Goal: Task Accomplishment & Management: Manage account settings

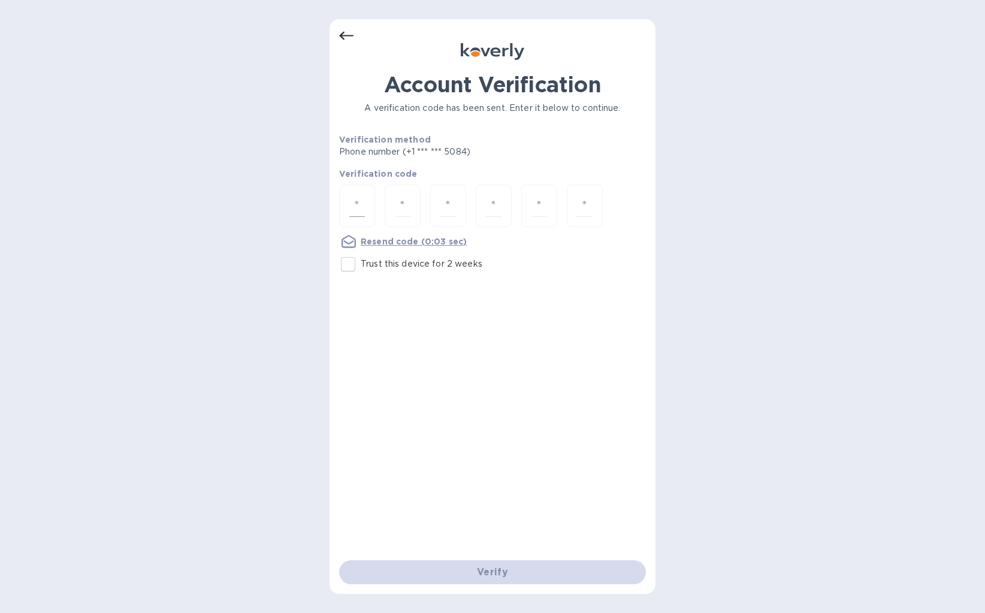
click at [364, 206] on input "number" at bounding box center [357, 206] width 16 height 22
type input "6"
type input "8"
type input "4"
type input "1"
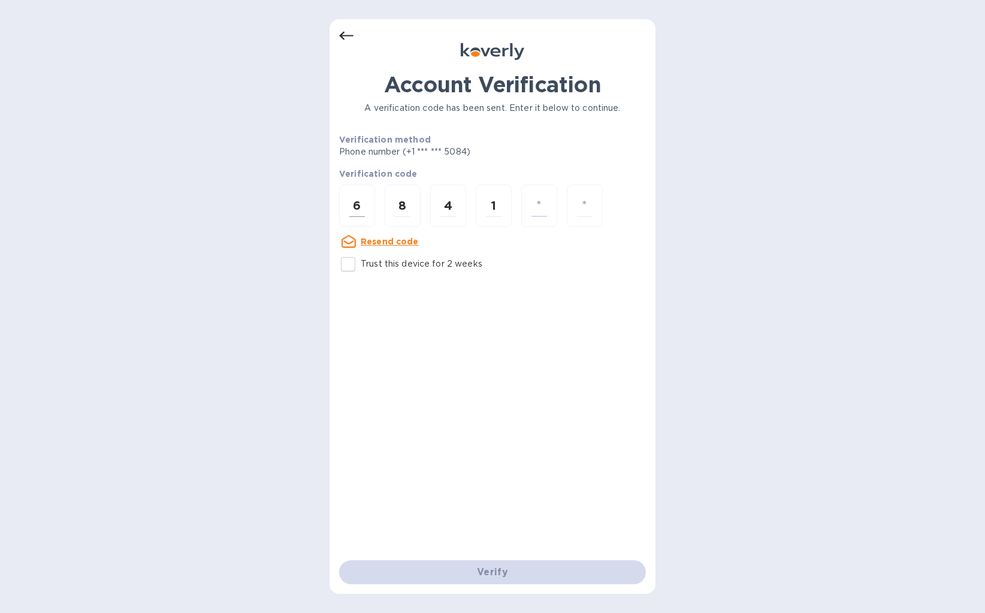
type input "7"
type input "1"
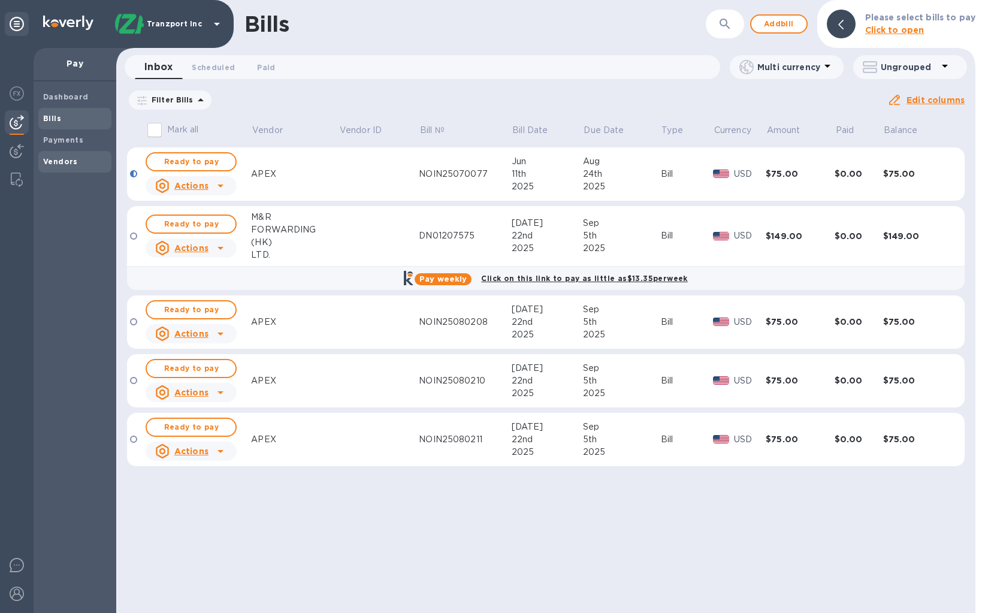
click at [67, 165] on b "Vendors" at bounding box center [60, 161] width 35 height 9
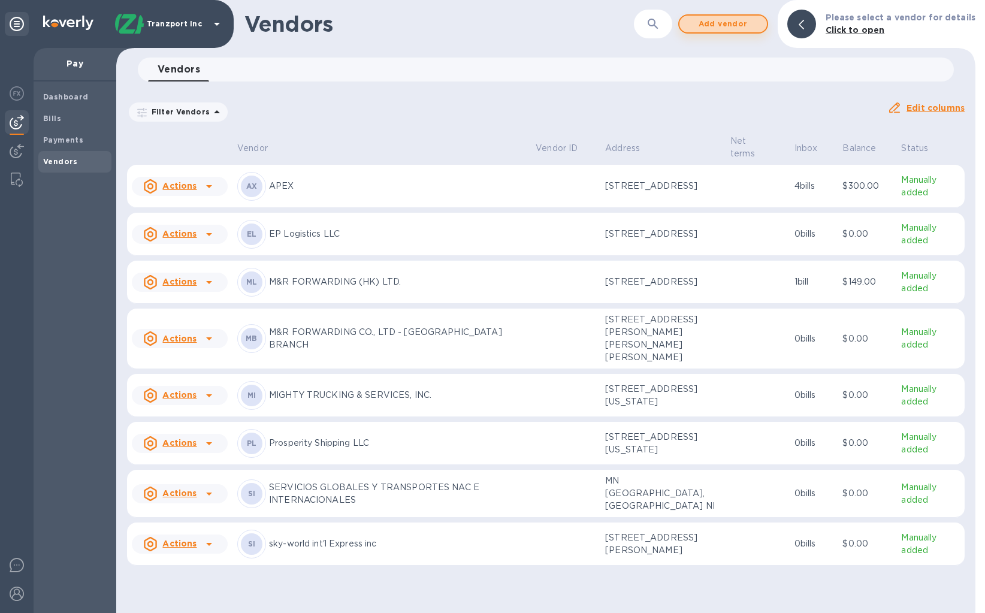
click at [718, 28] on span "Add vendor" at bounding box center [723, 24] width 68 height 14
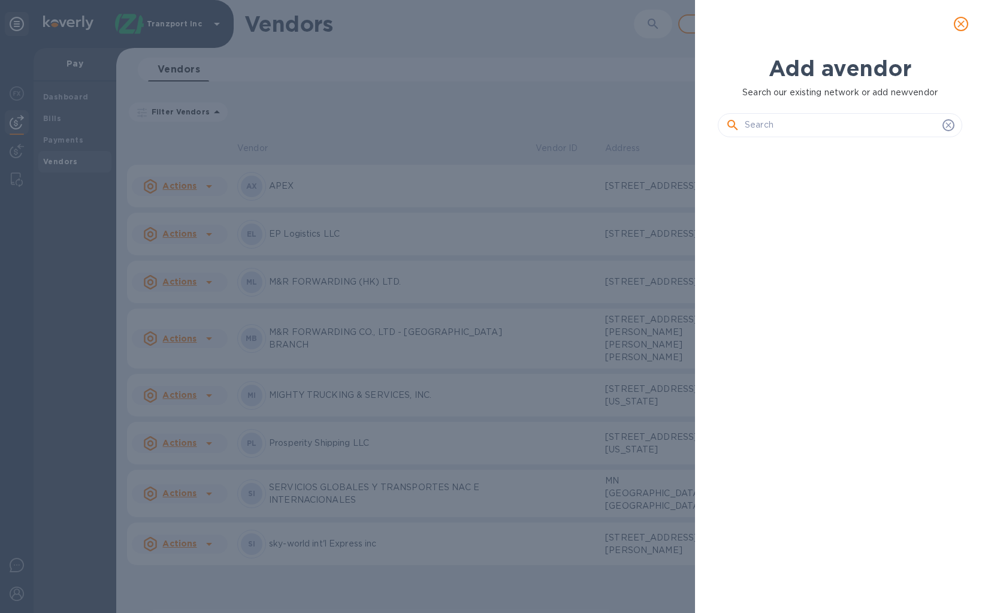
scroll to position [426, 249]
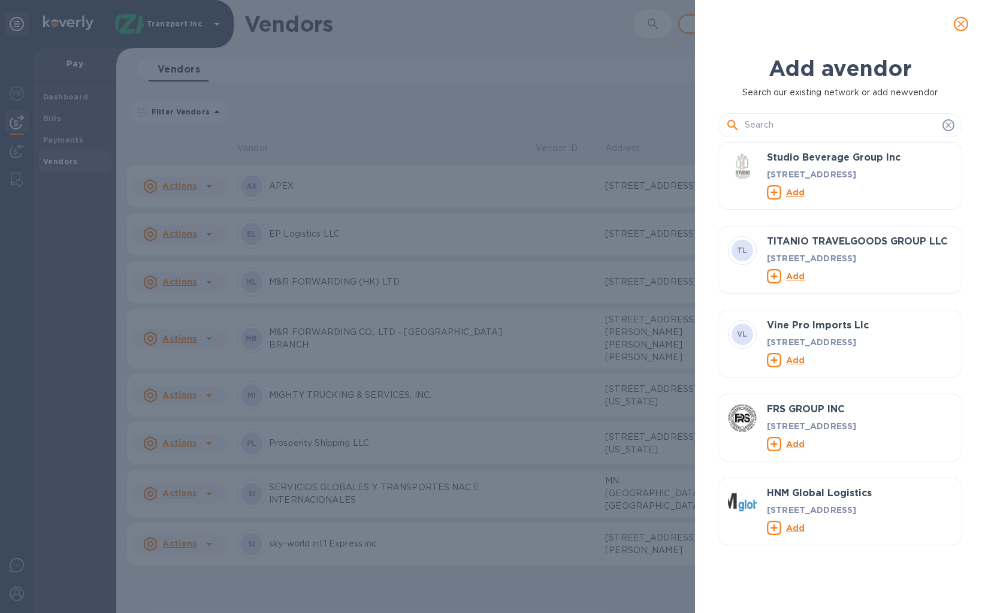
click at [908, 125] on input "text" at bounding box center [841, 125] width 193 height 18
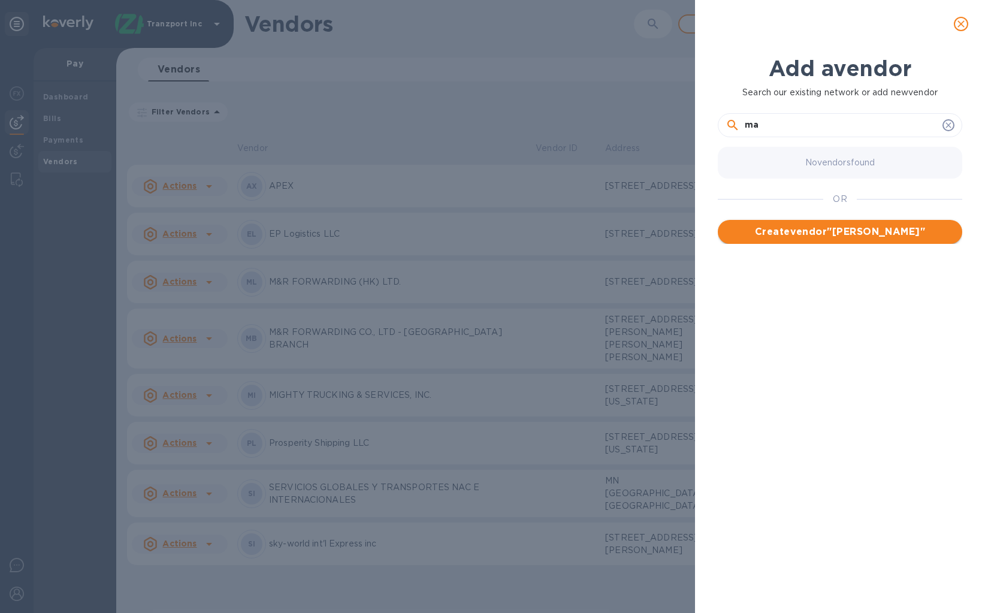
type input "m"
type input "<"
type input "Marlin Shipping"
click at [857, 235] on span "Create vendor " Marlin Shipping "" at bounding box center [840, 232] width 225 height 14
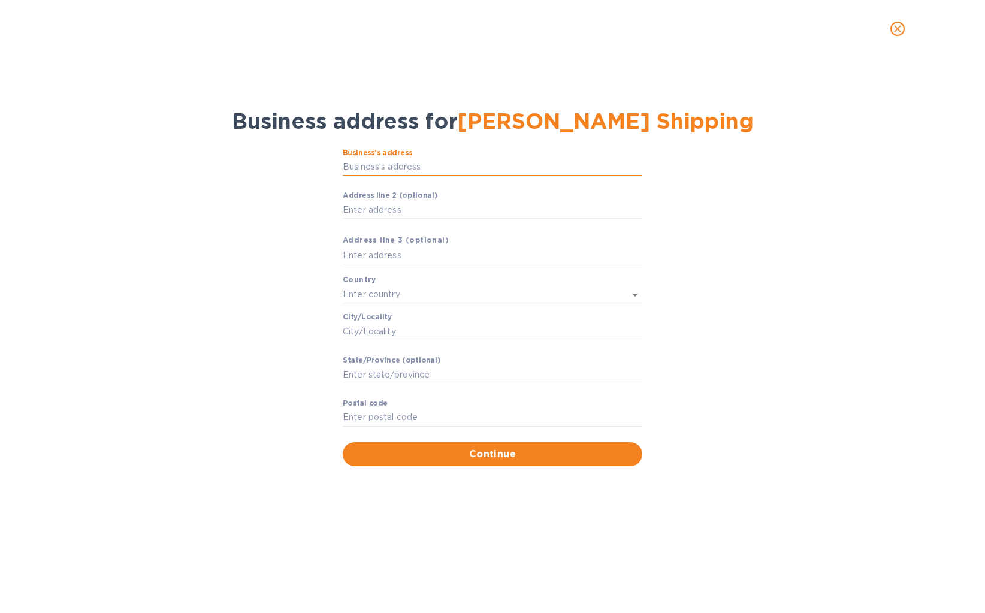
click at [462, 166] on input "Business’s аddress" at bounding box center [493, 167] width 300 height 18
paste input "181 S FRANKLIN AVE STE 103"
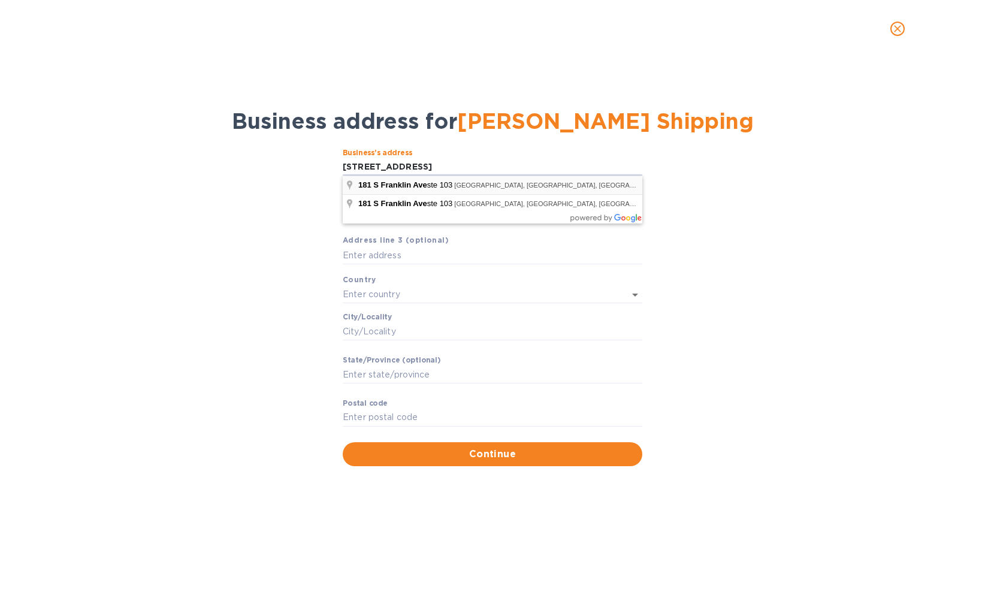
type input "181 South Franklin Avenue"
type input "United States"
type input "Valley Stream"
type input "NY"
type input "11581"
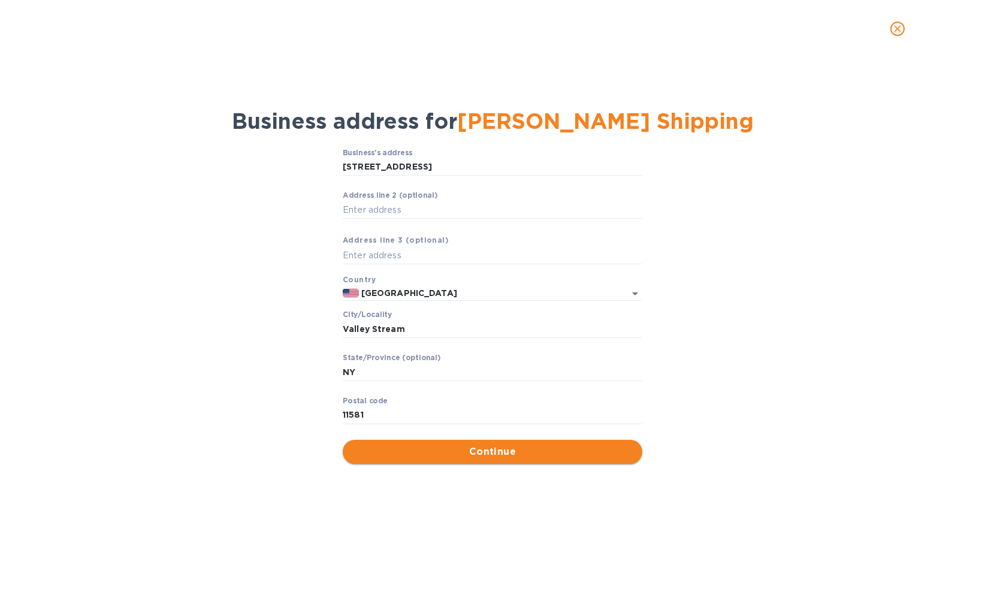
click at [503, 447] on span "Continue" at bounding box center [492, 452] width 281 height 14
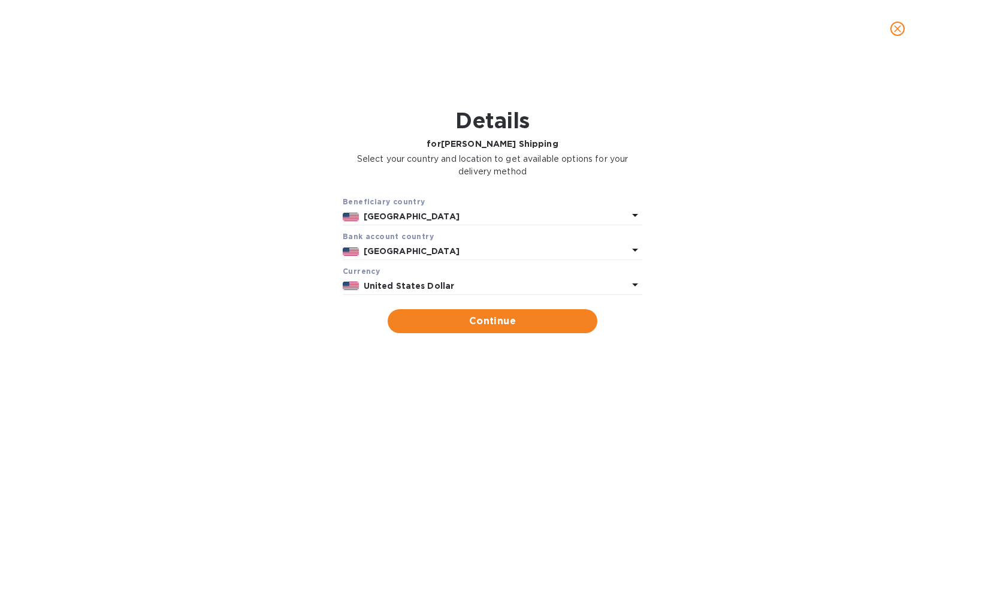
click at [507, 215] on p "United States" at bounding box center [496, 216] width 264 height 13
click at [718, 146] on div "Details for Marlin Shipping Select your country and location to get available o…" at bounding box center [493, 145] width 954 height 88
click at [584, 333] on button "Continue" at bounding box center [493, 321] width 210 height 24
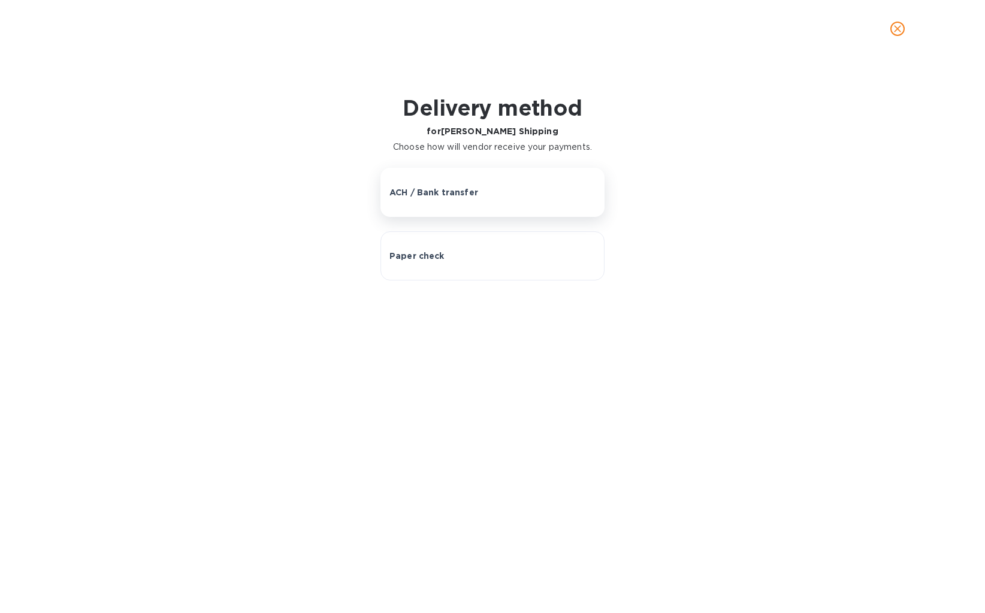
click at [536, 197] on div "ACH / Bank transfer" at bounding box center [493, 192] width 206 height 12
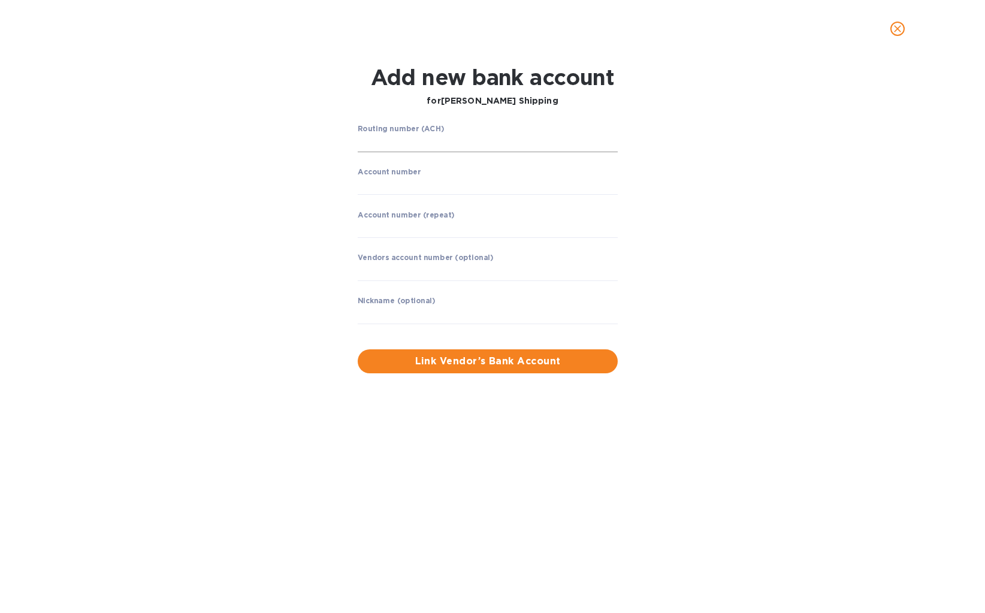
click at [468, 140] on input "string" at bounding box center [488, 143] width 260 height 18
paste input "021000021"
type input "021000021"
click at [432, 184] on input "string" at bounding box center [488, 186] width 260 height 18
paste input "955663007"
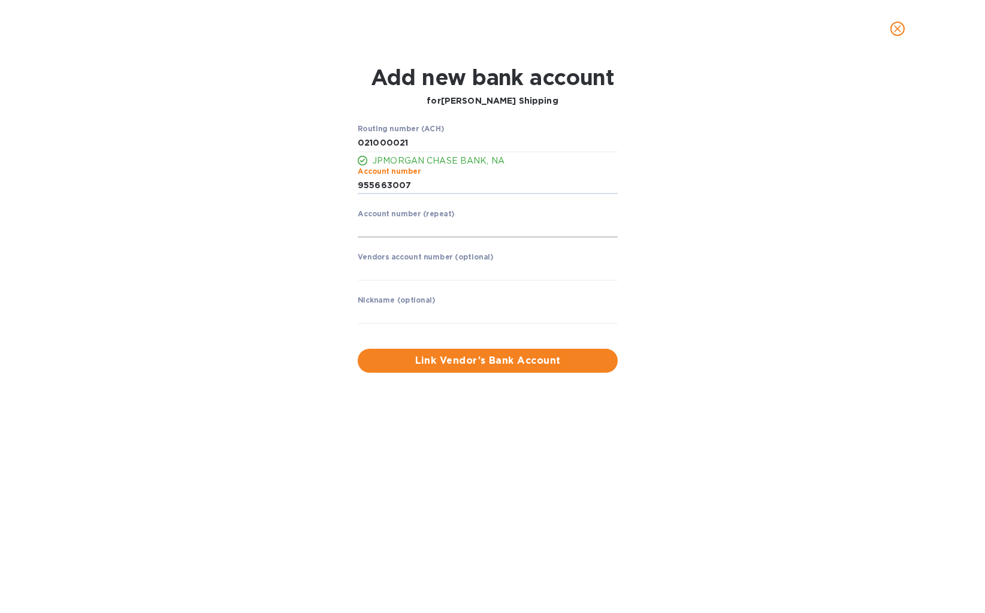
type input "955663007"
click at [399, 228] on input "string" at bounding box center [488, 228] width 260 height 18
paste input "955663007"
type input "955663007"
click at [441, 359] on span "Link Vendor’s Bank Account" at bounding box center [487, 361] width 241 height 14
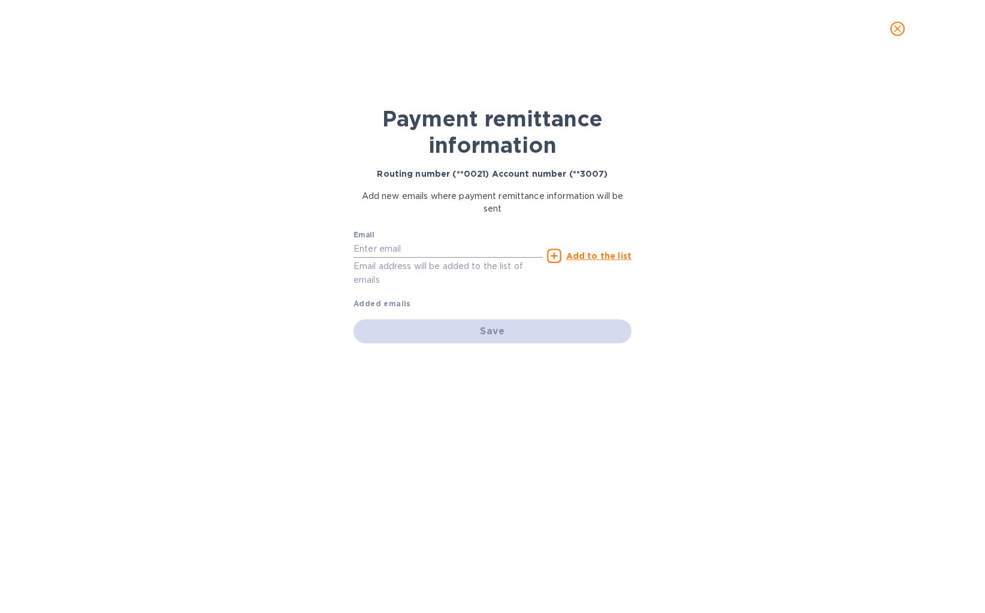
click at [421, 247] on input "text" at bounding box center [448, 249] width 189 height 18
click at [460, 254] on input "text" at bounding box center [448, 249] width 189 height 18
paste input "taha@marlin-shipping.com"
type input "taha@marlin-shipping.com"
click at [556, 257] on icon at bounding box center [554, 256] width 14 height 14
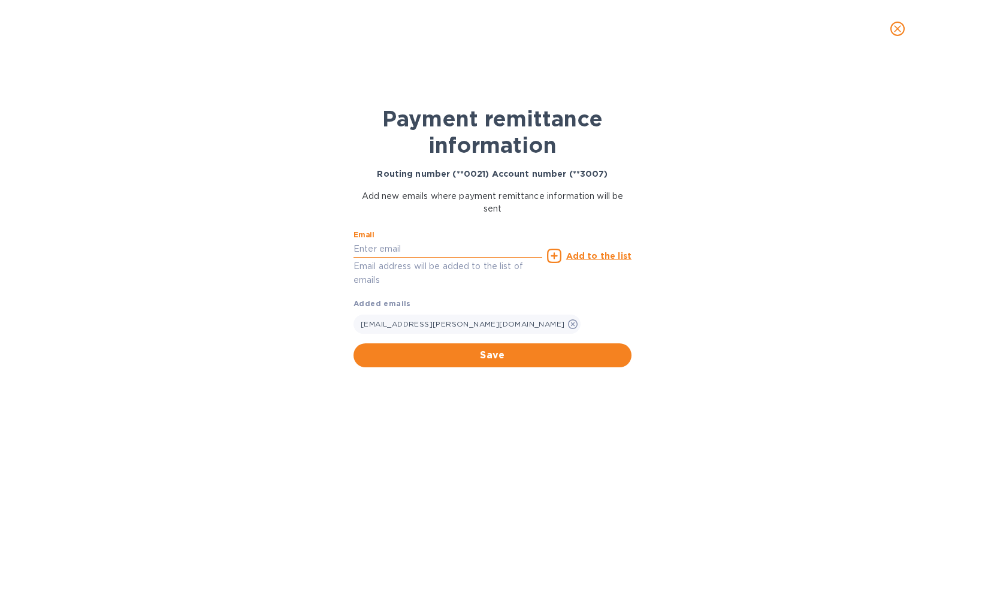
click at [435, 254] on input "text" at bounding box center [448, 249] width 189 height 18
paste input "experience@marlin-shipping.com"
type input "experience@marlin-shipping.com"
click at [602, 260] on u "Add to the list" at bounding box center [598, 256] width 65 height 10
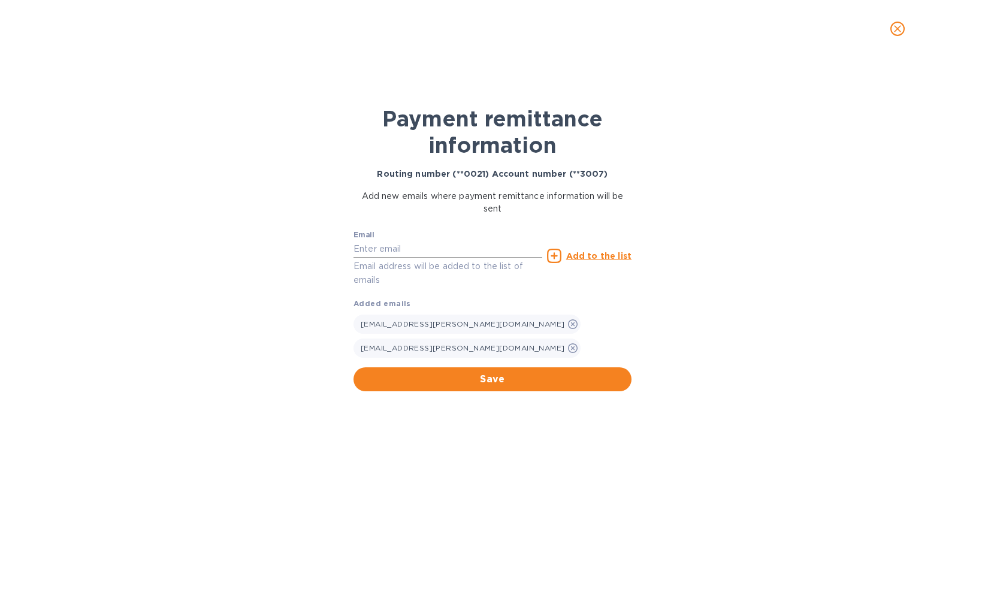
click at [459, 248] on input "text" at bounding box center [448, 249] width 189 height 18
paste input "azem@marlin-shipping.com"
type input "azem@marlin-shipping.com"
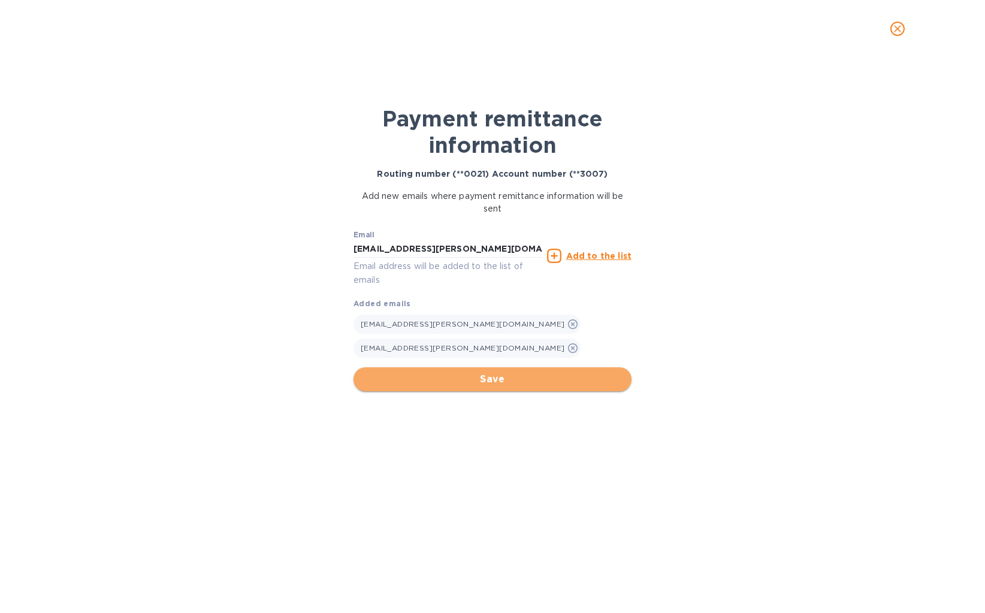
click at [513, 372] on span "Save" at bounding box center [492, 379] width 259 height 14
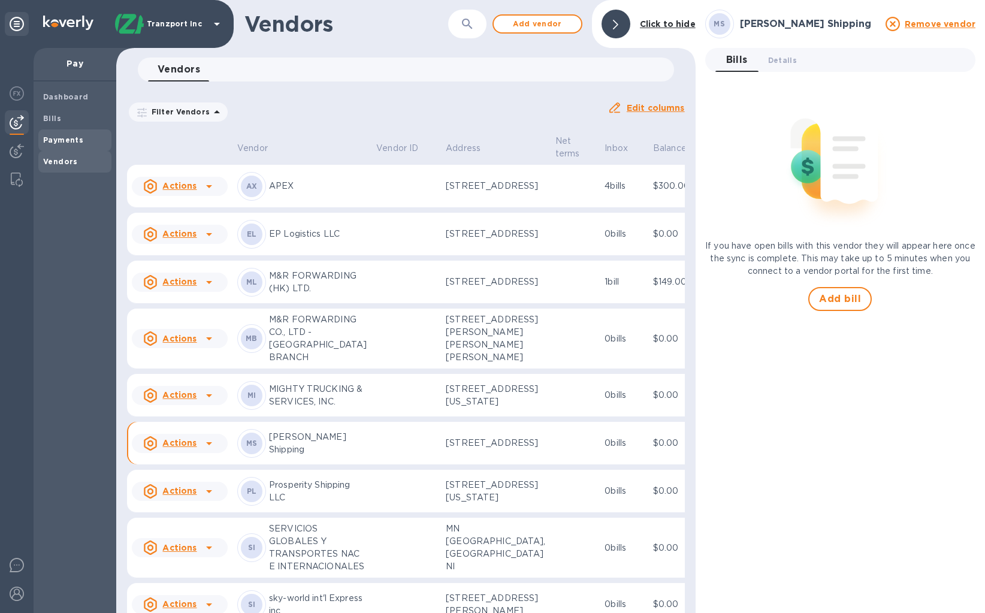
click at [85, 138] on span "Payments" at bounding box center [75, 140] width 64 height 12
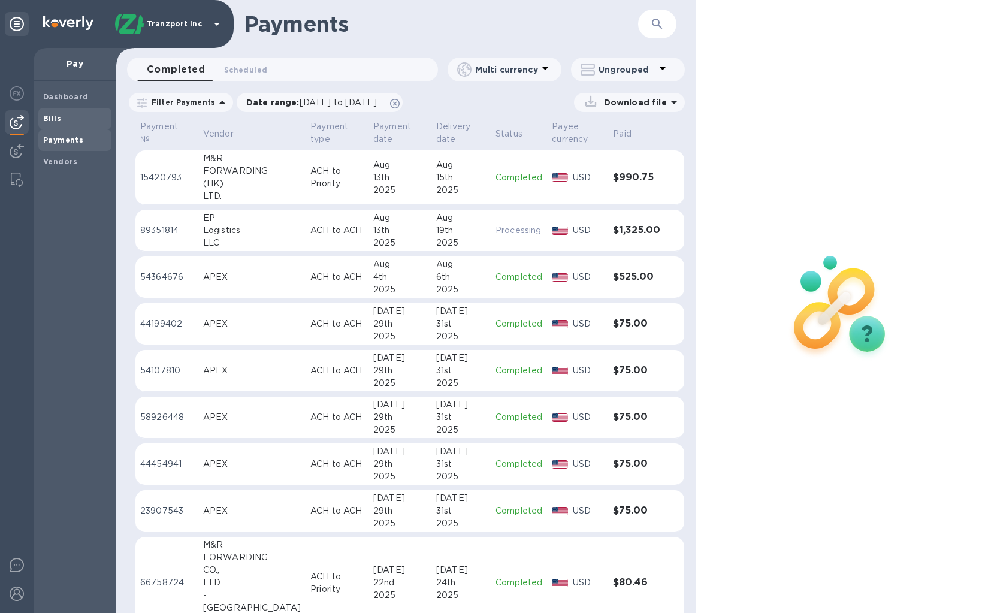
click at [76, 117] on span "Bills" at bounding box center [75, 119] width 64 height 12
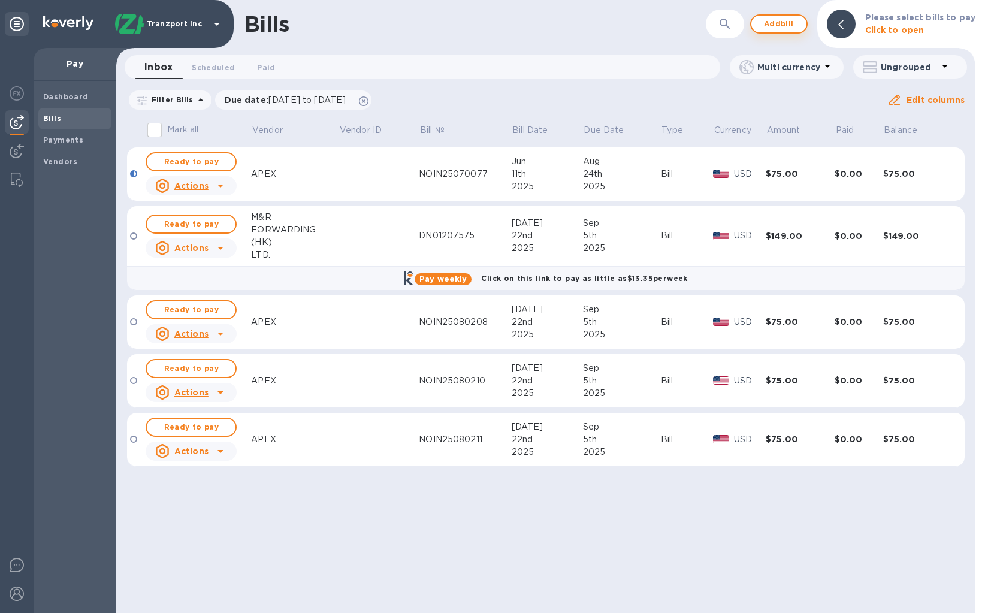
click at [939, 26] on p "Click to open" at bounding box center [921, 30] width 110 height 13
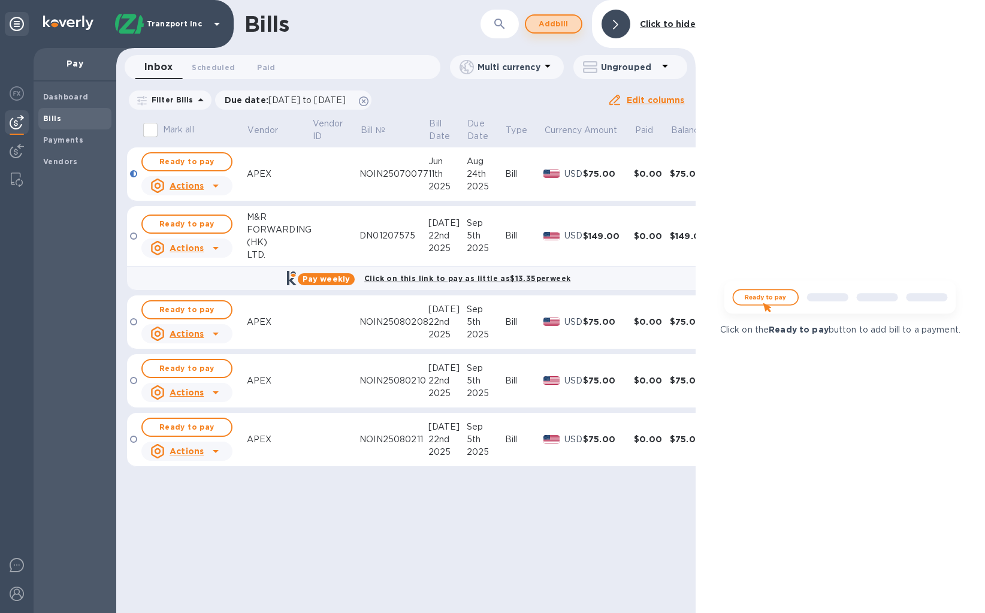
click at [560, 25] on span "Add bill" at bounding box center [554, 24] width 36 height 14
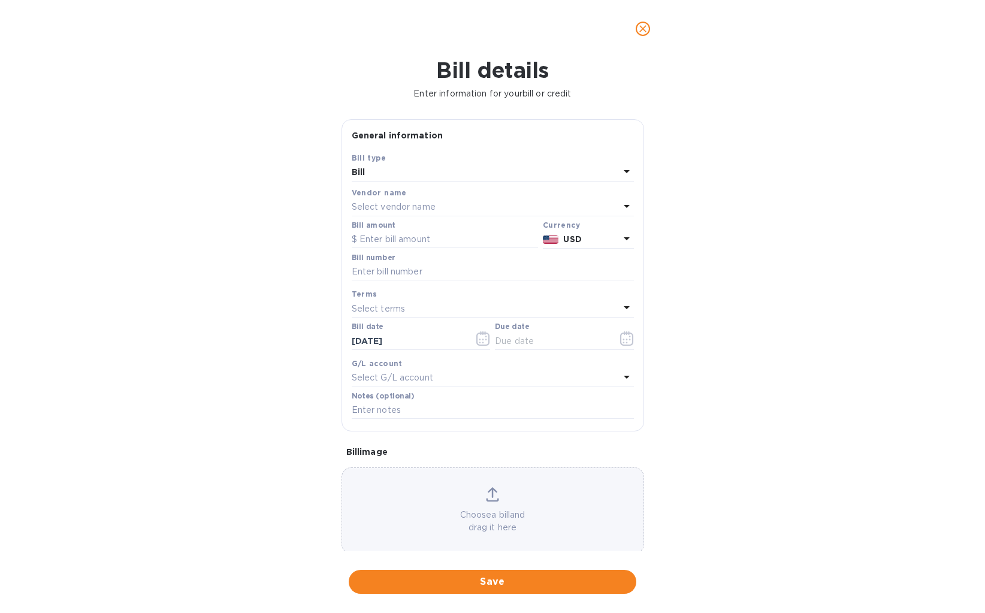
click at [489, 212] on div "Select vendor name" at bounding box center [486, 207] width 268 height 17
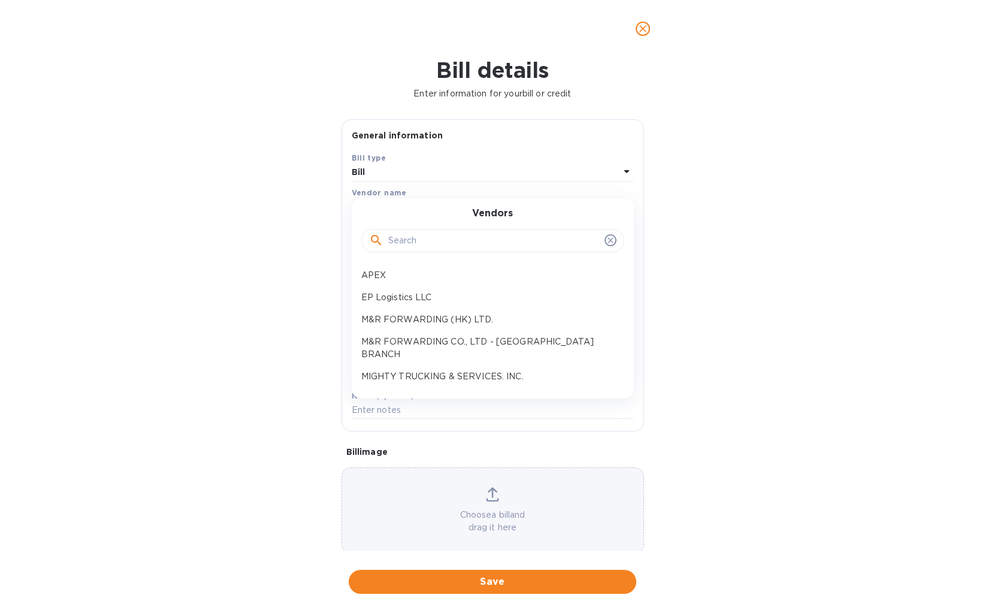
click at [483, 234] on input "text" at bounding box center [494, 241] width 212 height 18
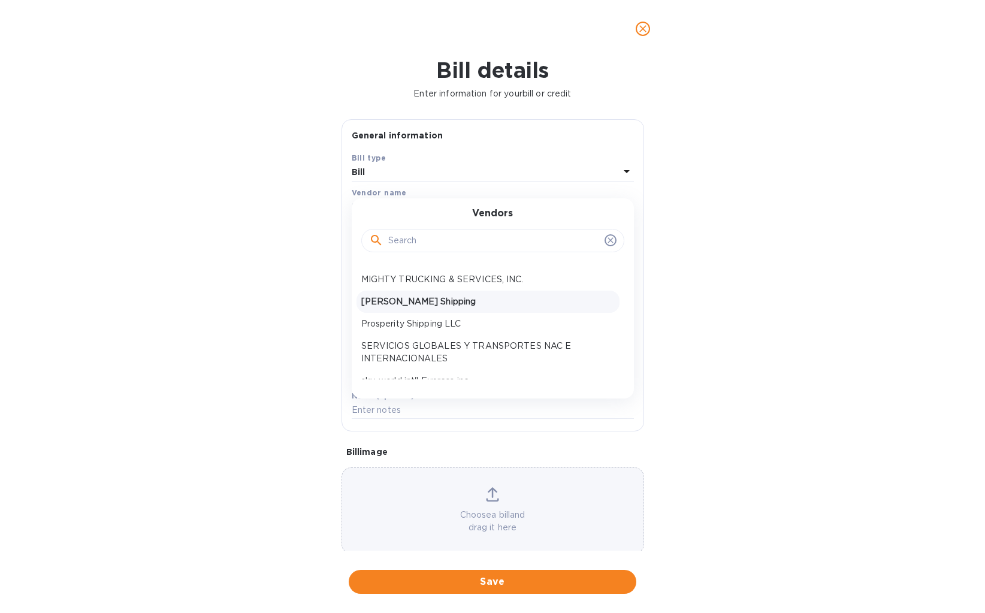
click at [456, 296] on p "Marlin Shipping" at bounding box center [488, 302] width 254 height 13
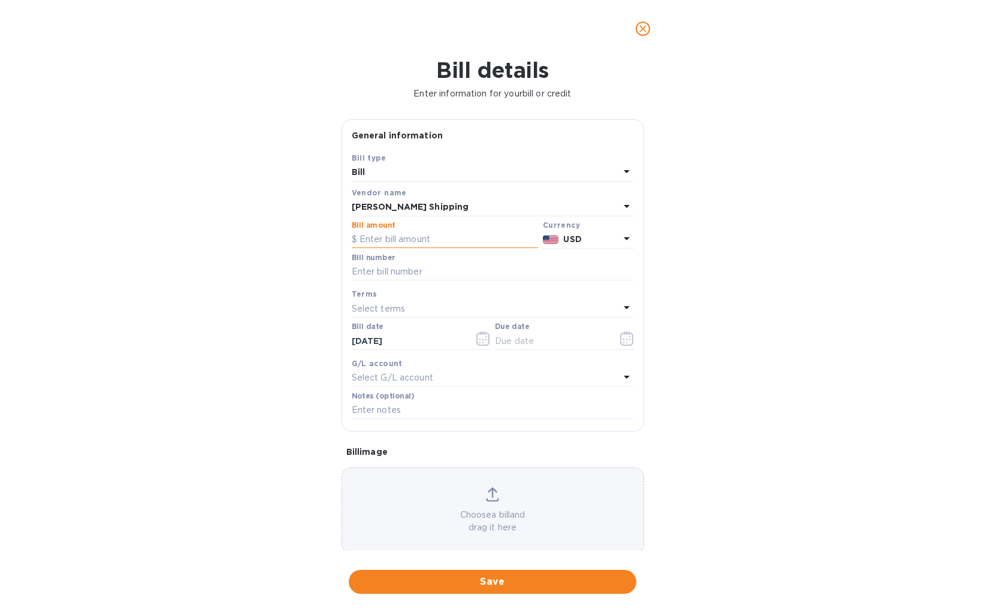
click at [444, 246] on input "text" at bounding box center [445, 240] width 186 height 18
click at [396, 240] on input "text" at bounding box center [445, 240] width 186 height 18
type input "1,210"
click at [837, 153] on div "Bill details Enter information for your bill or credit General information Save…" at bounding box center [492, 336] width 985 height 556
click at [483, 264] on input "text" at bounding box center [493, 272] width 282 height 18
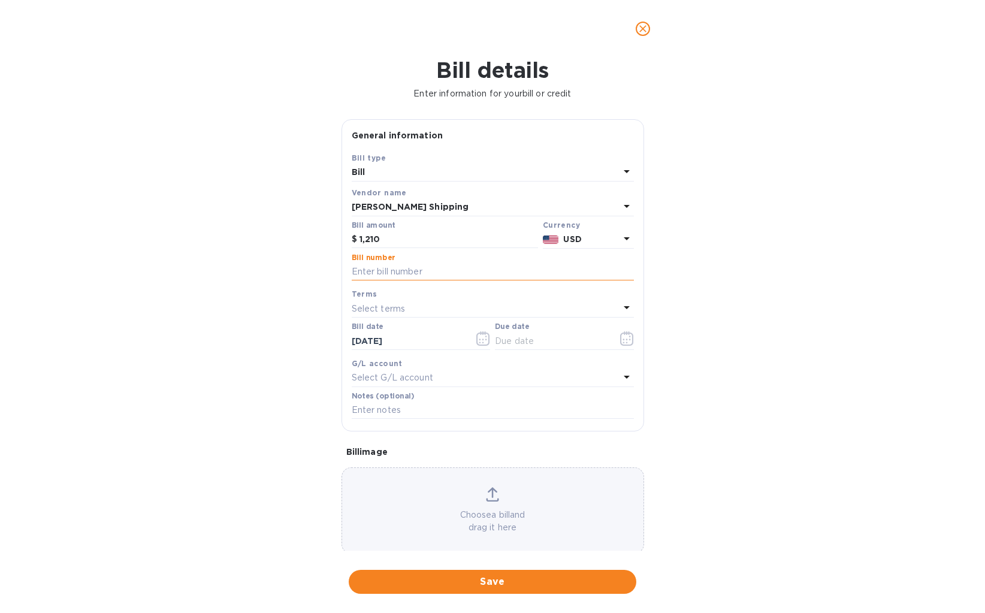
paste input "SIJ-1731/25"
type input "SIJ-1731/25"
click at [622, 336] on icon "button" at bounding box center [627, 338] width 14 height 14
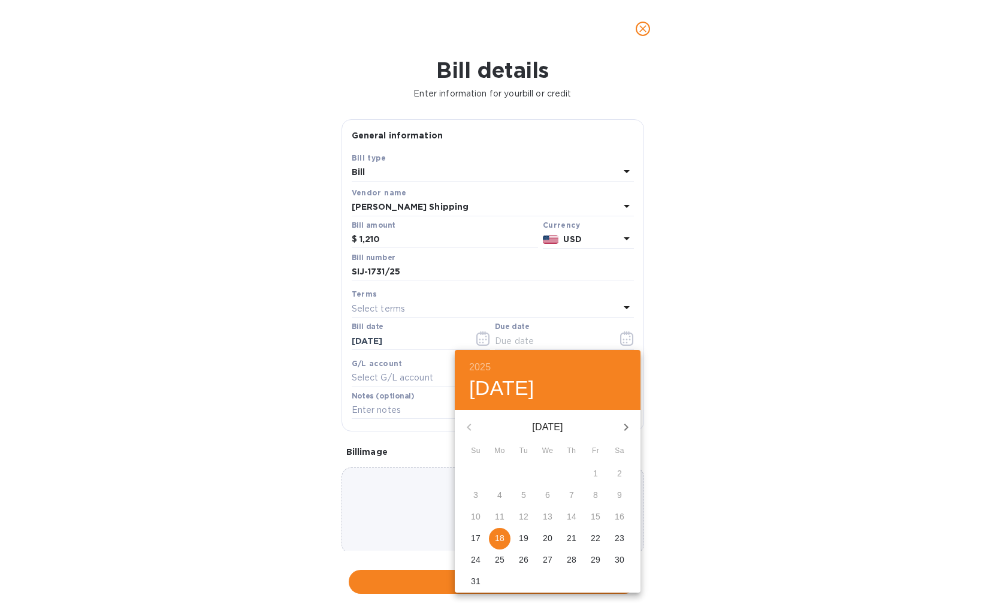
click at [498, 539] on p "18" at bounding box center [500, 538] width 10 height 12
type input "08/18/2025"
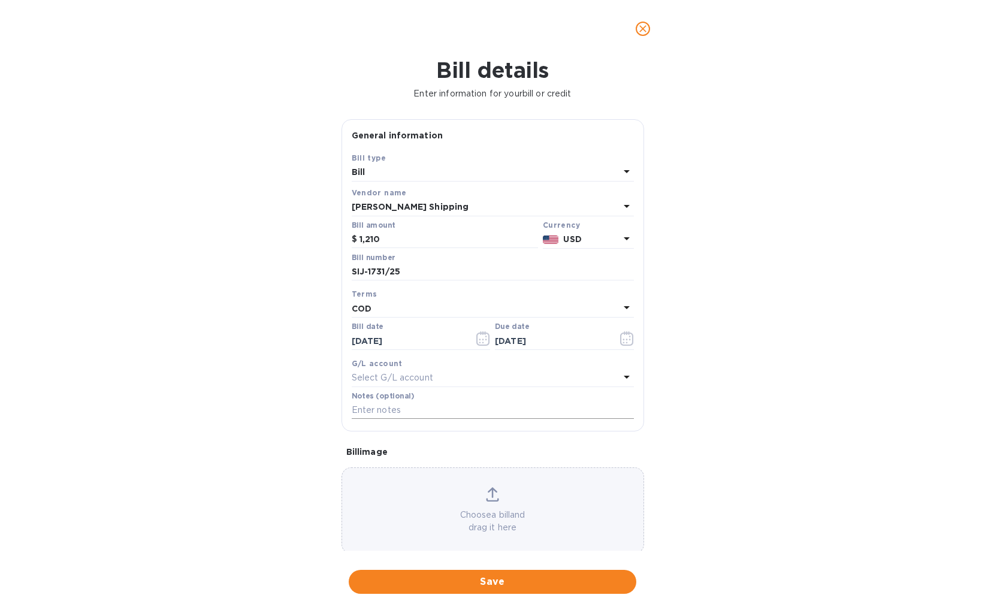
click at [439, 415] on input "text" at bounding box center [493, 411] width 282 height 18
click at [784, 52] on div at bounding box center [492, 29] width 985 height 58
click at [435, 405] on input "text" at bounding box center [493, 411] width 282 height 18
type input "BL#KHI000260770A"
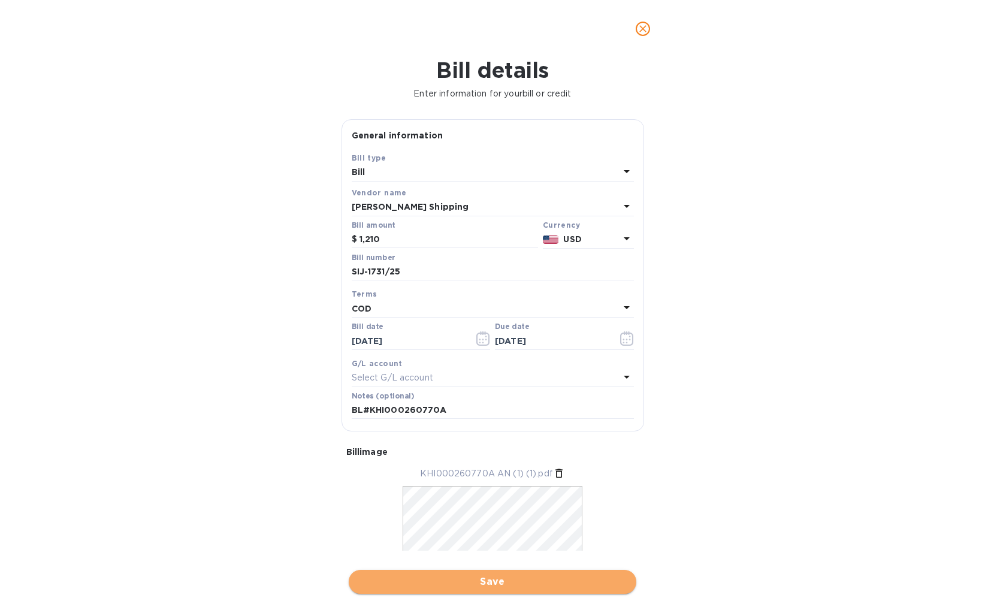
click at [502, 589] on span "Save" at bounding box center [492, 582] width 269 height 14
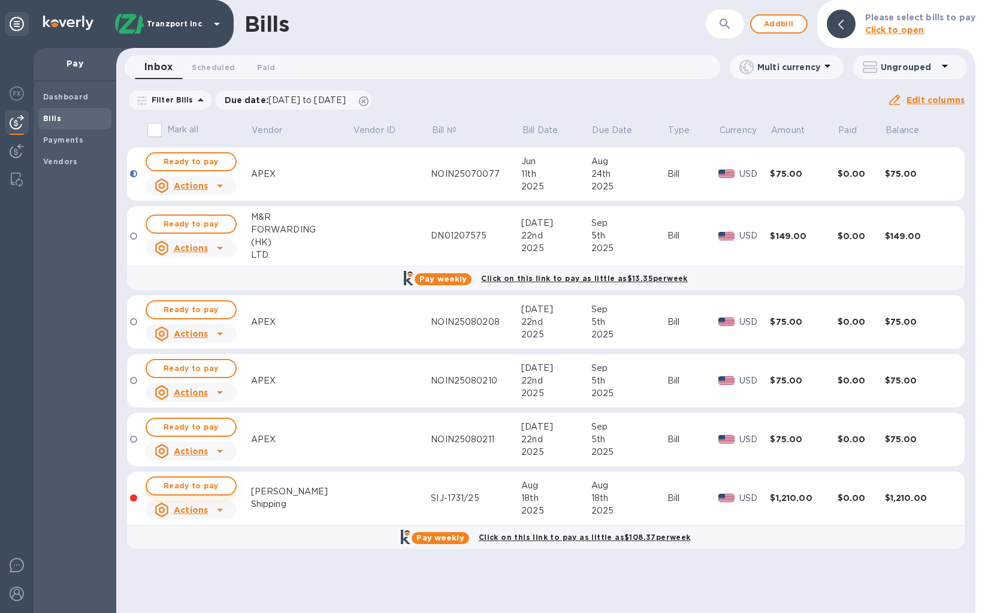
click at [201, 493] on span "Ready to pay" at bounding box center [191, 486] width 70 height 14
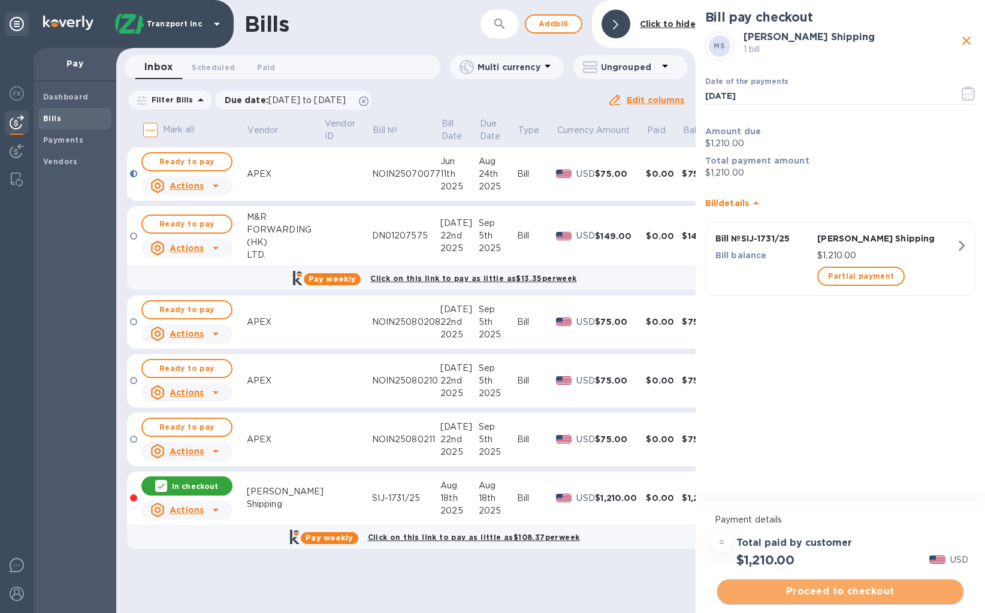
click at [881, 590] on span "Proceed to checkout" at bounding box center [840, 591] width 227 height 14
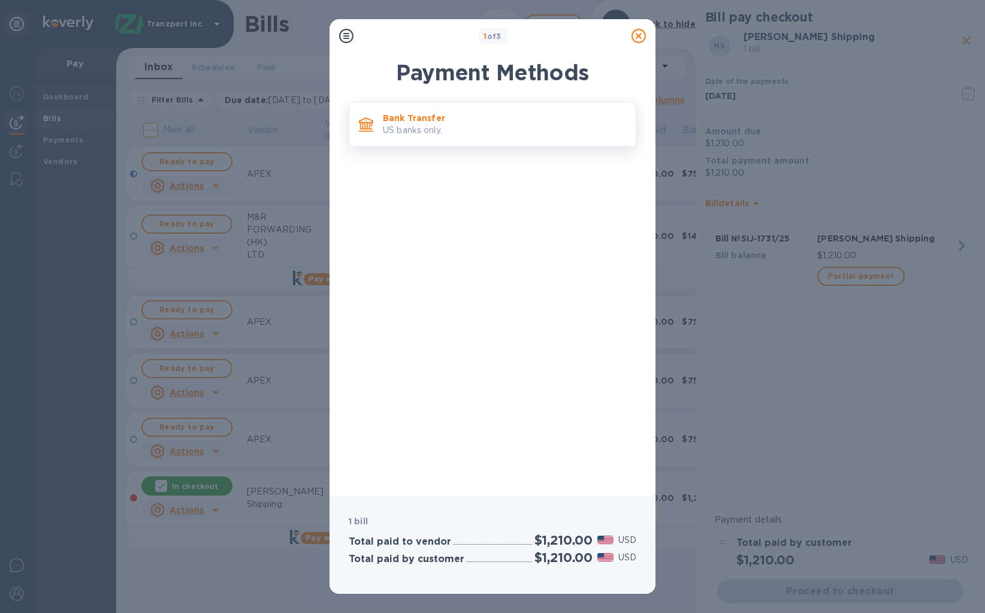
click at [504, 134] on p "US banks only." at bounding box center [504, 130] width 243 height 13
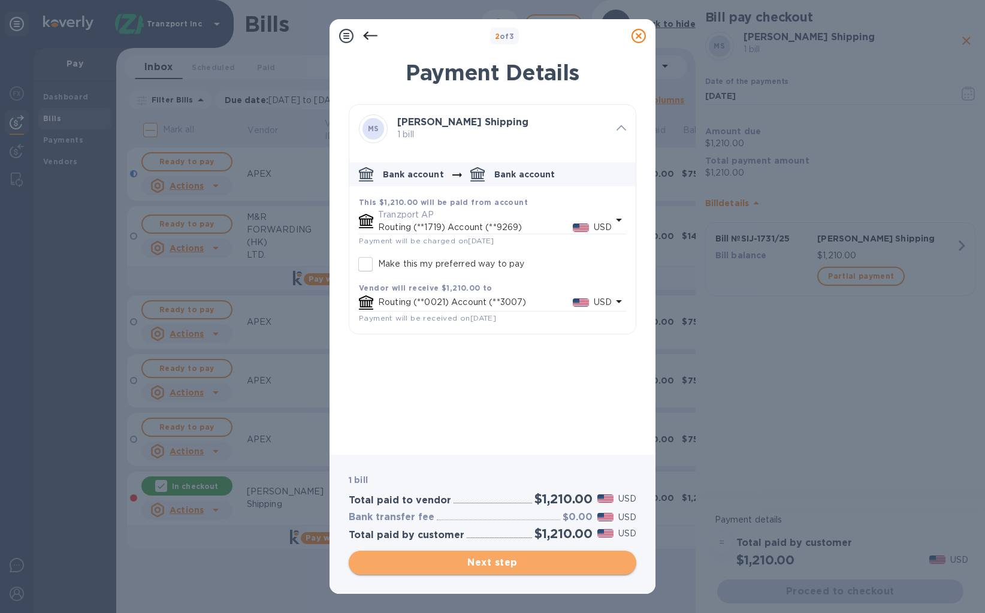
click at [563, 564] on span "Next step" at bounding box center [492, 563] width 269 height 14
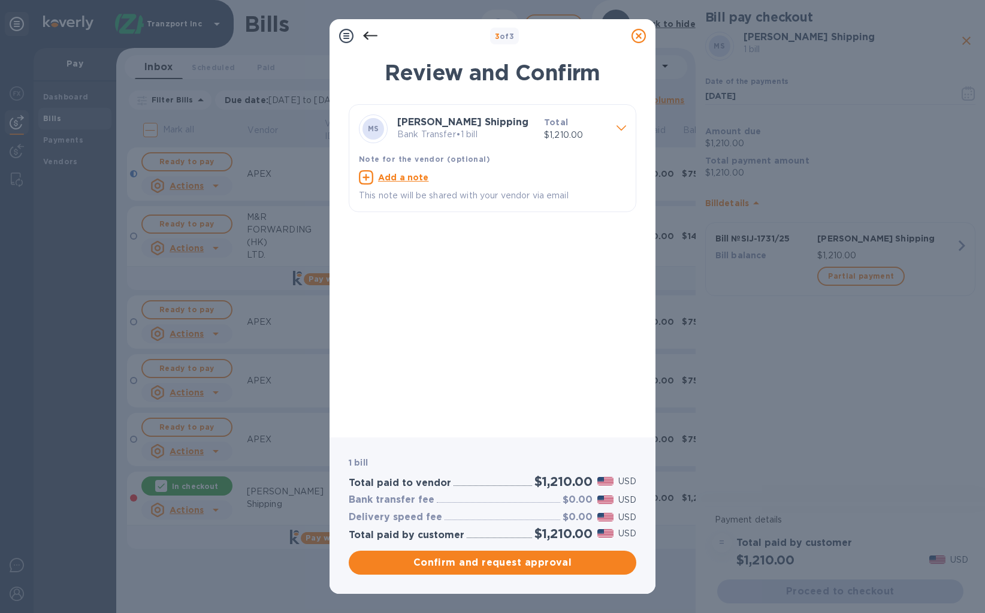
click at [516, 186] on div "Add a note" at bounding box center [493, 177] width 272 height 19
click at [518, 197] on p "This note will be shared with your vendor via email" at bounding box center [492, 195] width 267 height 13
click at [455, 192] on p "This note will be shared with your vendor via email" at bounding box center [492, 195] width 267 height 13
click at [408, 175] on u "Add a note" at bounding box center [403, 178] width 51 height 10
click at [430, 183] on textarea at bounding box center [483, 179] width 248 height 10
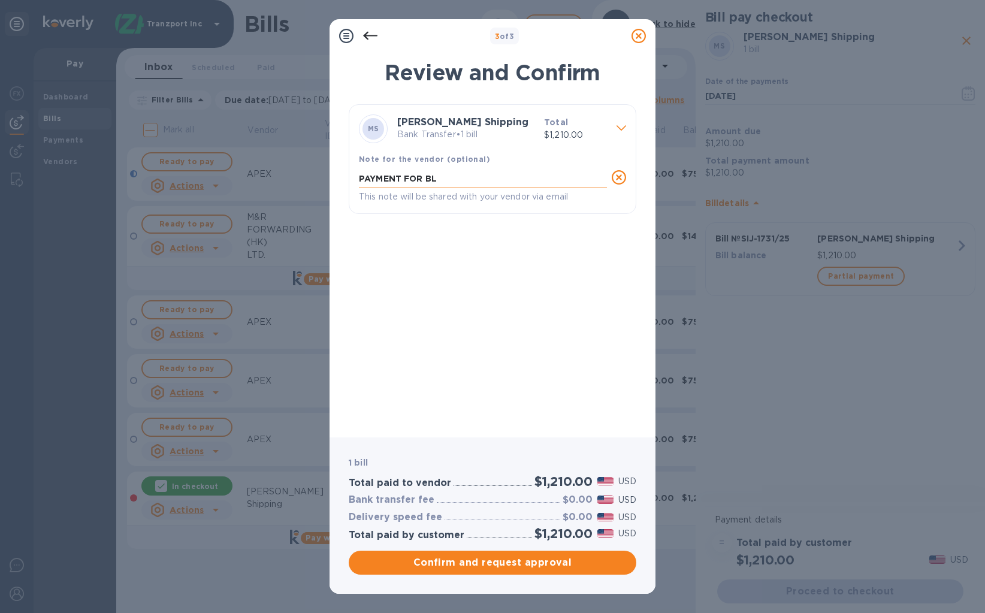
paste textarea "KHI000260770A"
type textarea "PAYMENT FOR BL KHI000260770A"
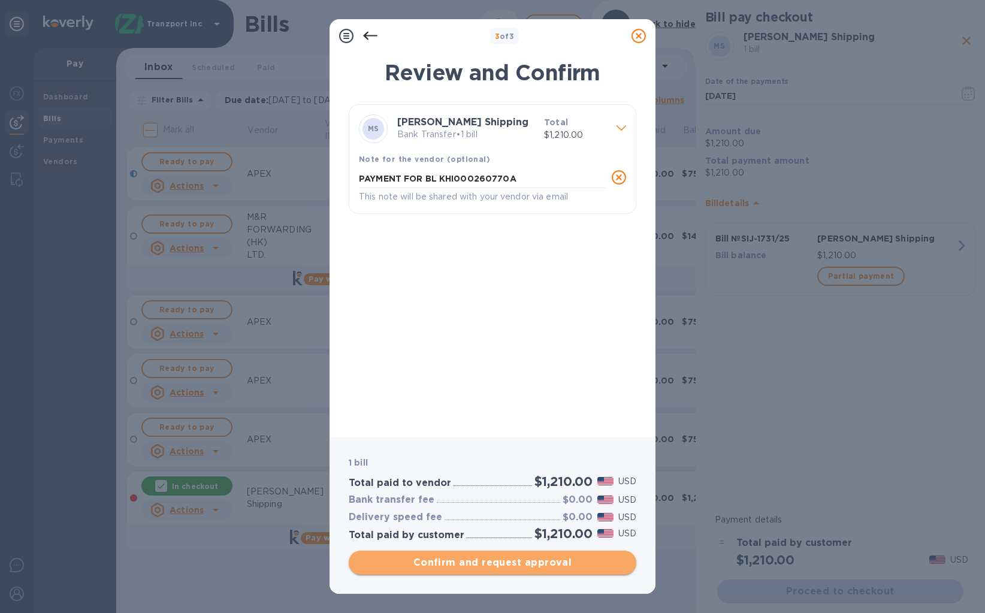
click at [575, 563] on span "Confirm and request approval" at bounding box center [492, 563] width 269 height 14
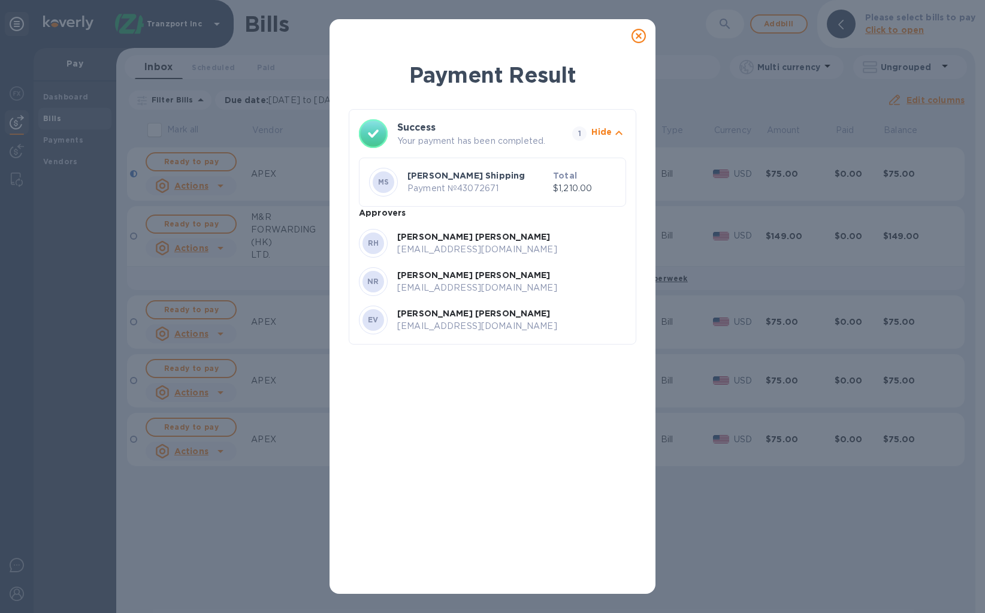
click at [495, 168] on div "Marlin Shipping Payment № 43072671" at bounding box center [478, 181] width 146 height 29
click at [726, 101] on div "Payment Result Success Your payment has been completed. 1 Hide MS Marlin Shippi…" at bounding box center [492, 306] width 985 height 613
click at [640, 32] on icon at bounding box center [639, 36] width 14 height 14
